Goal: Information Seeking & Learning: Learn about a topic

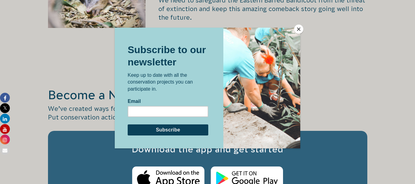
scroll to position [1042, 0]
click at [299, 30] on button "Close" at bounding box center [298, 29] width 9 height 9
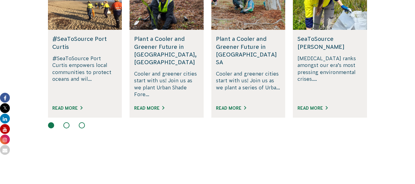
scroll to position [473, 0]
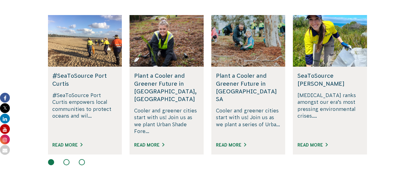
click at [68, 159] on button at bounding box center [66, 162] width 6 height 6
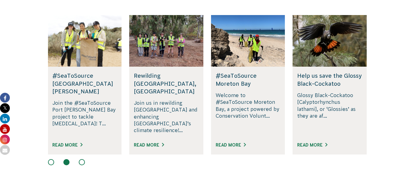
click at [76, 159] on div at bounding box center [207, 162] width 319 height 7
click at [80, 159] on div at bounding box center [207, 162] width 319 height 7
click at [82, 159] on button at bounding box center [82, 162] width 6 height 6
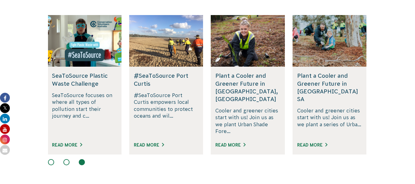
click at [66, 159] on button at bounding box center [66, 162] width 6 height 6
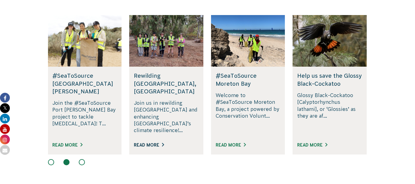
click at [155, 143] on link "Read More" at bounding box center [149, 145] width 30 height 5
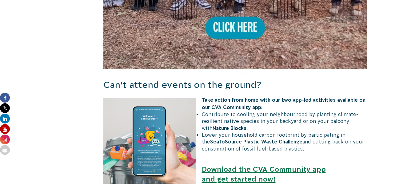
scroll to position [560, 0]
